Goal: Task Accomplishment & Management: Manage account settings

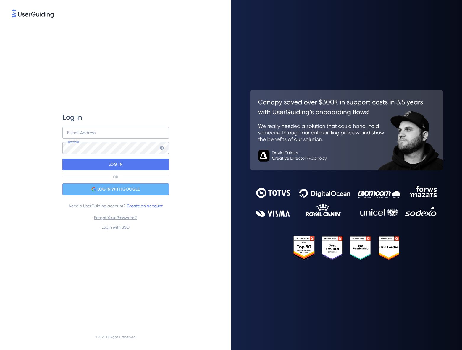
click at [113, 189] on span "LOG IN WITH GOOGLE" at bounding box center [118, 189] width 42 height 7
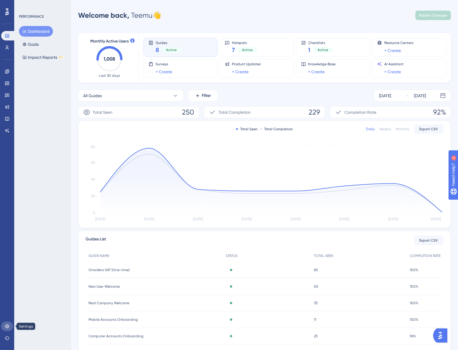
click at [3, 325] on link at bounding box center [7, 326] width 12 height 9
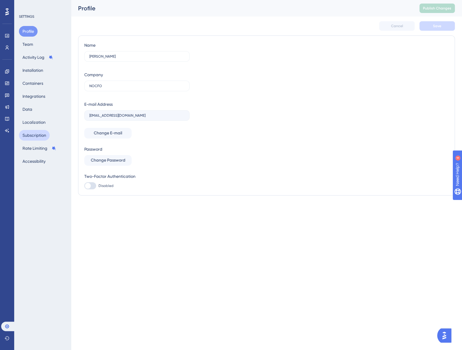
click at [37, 134] on button "Subscription" at bounding box center [34, 135] width 31 height 11
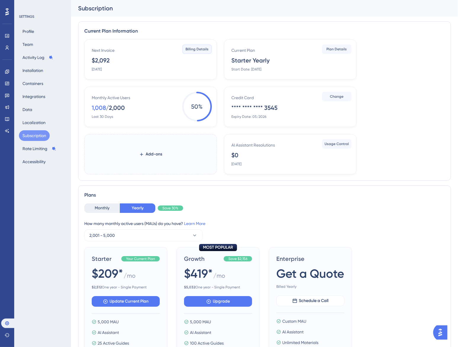
click at [189, 50] on span "Billing Details" at bounding box center [196, 49] width 23 height 5
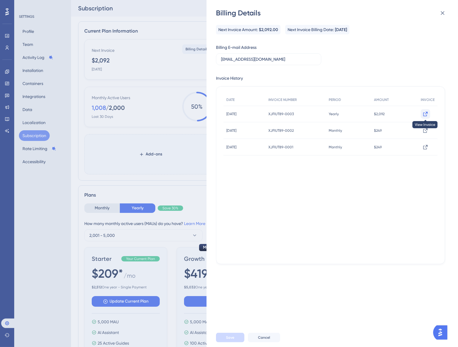
click at [423, 114] on icon at bounding box center [425, 114] width 6 height 6
